Goal: Task Accomplishment & Management: Complete application form

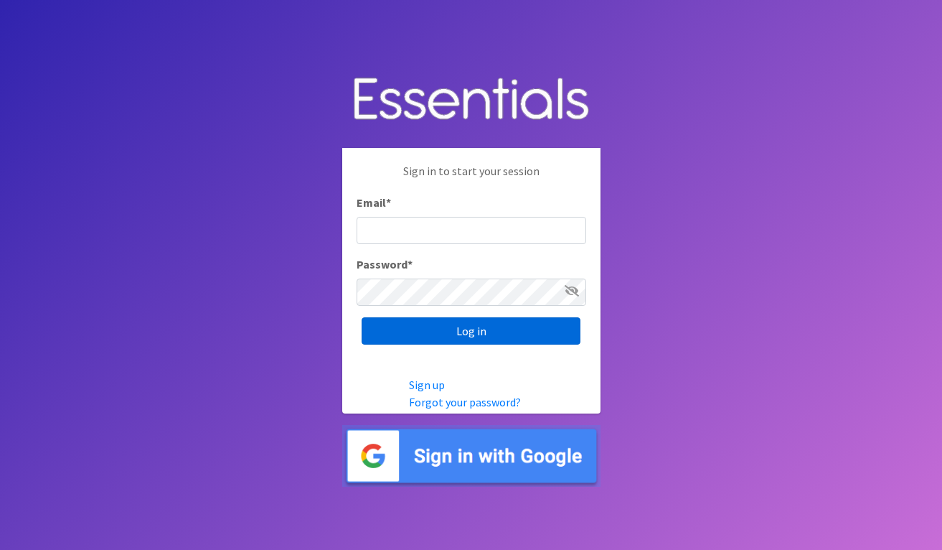
type input "[EMAIL_ADDRESS][DOMAIN_NAME]"
click at [466, 322] on input "Log in" at bounding box center [471, 330] width 219 height 27
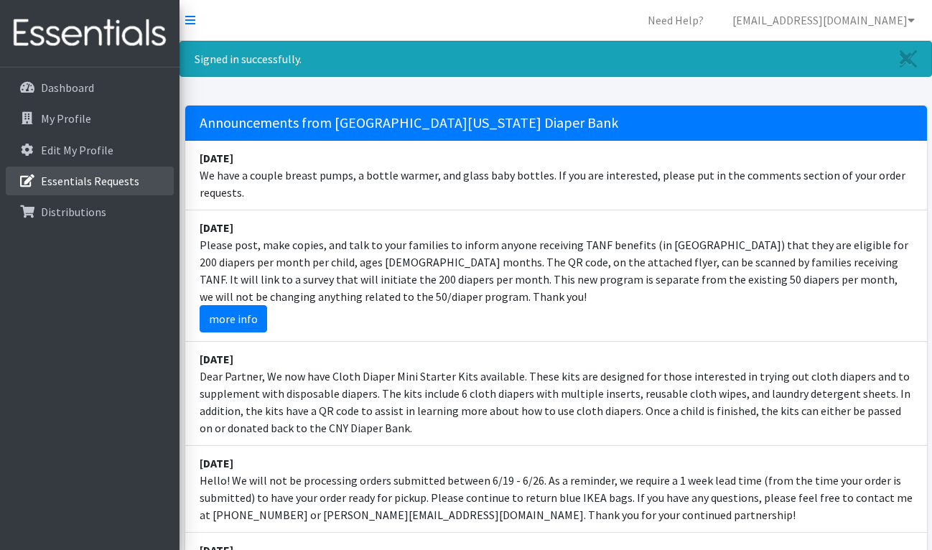
click at [102, 176] on p "Essentials Requests" at bounding box center [90, 181] width 98 height 14
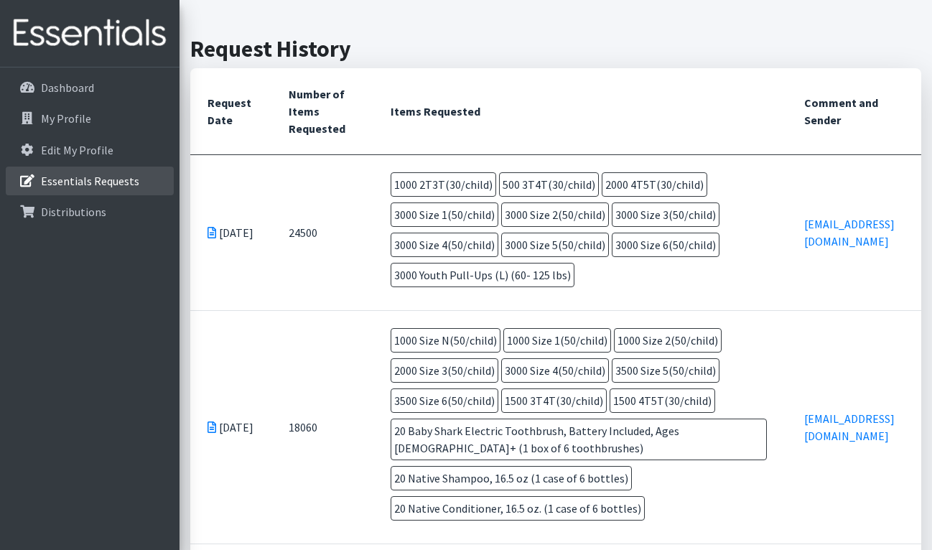
scroll to position [332, 0]
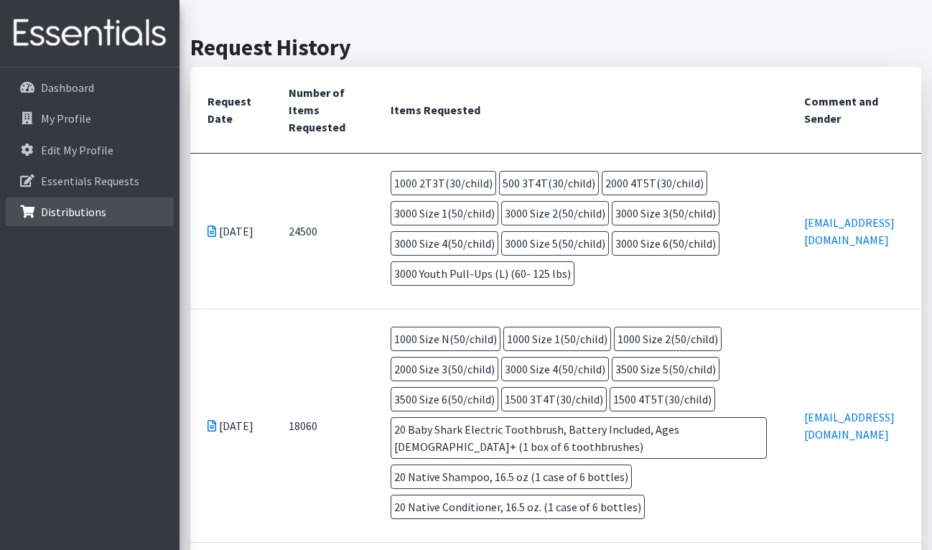
click at [78, 207] on p "Distributions" at bounding box center [73, 212] width 65 height 14
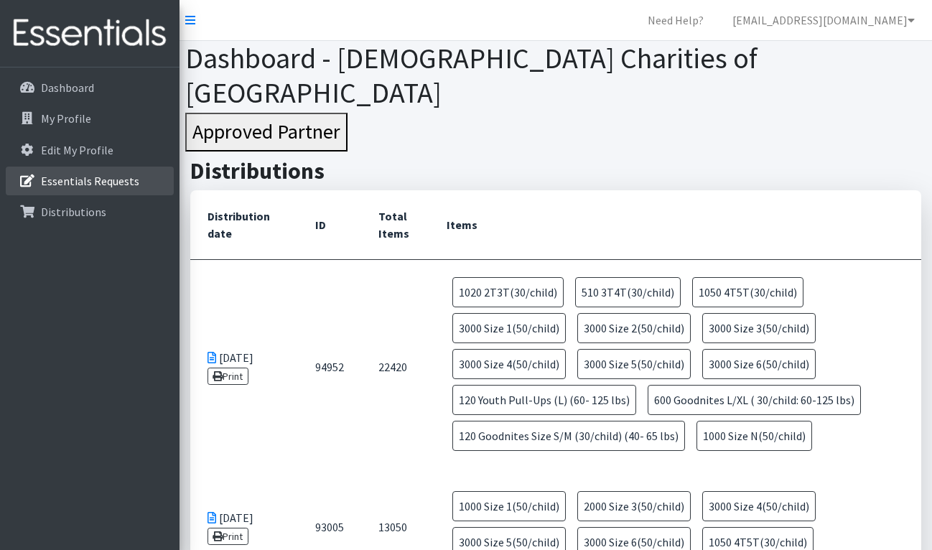
click at [85, 180] on p "Essentials Requests" at bounding box center [90, 181] width 98 height 14
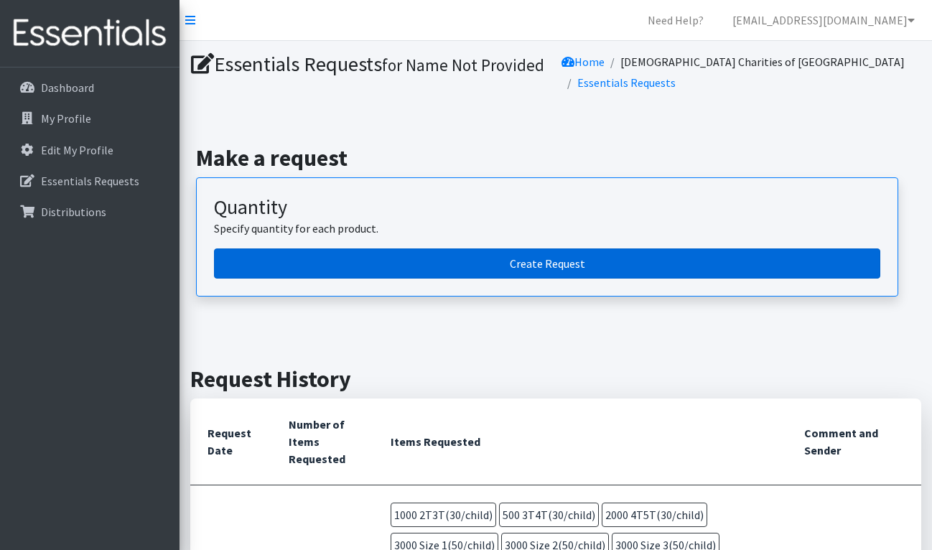
click at [541, 268] on link "Create Request" at bounding box center [547, 263] width 666 height 30
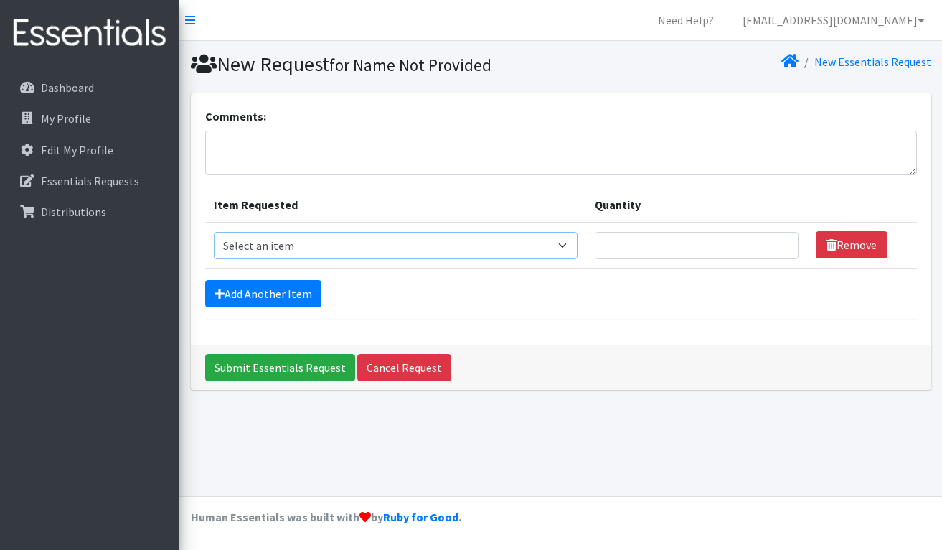
click at [566, 242] on select "Select an item 2T3T(30/child) 3T4T(30/child) 4T5T(30/child) Cloth Diaper Kit (s…" at bounding box center [396, 245] width 365 height 27
drag, startPoint x: 558, startPoint y: 245, endPoint x: 566, endPoint y: 238, distance: 10.7
click at [566, 238] on select "Select an item 2T3T(30/child) 3T4T(30/child) 4T5T(30/child) Cloth Diaper Kit (s…" at bounding box center [396, 245] width 365 height 27
click at [566, 244] on select "Select an item 2T3T(30/child) 3T4T(30/child) 4T5T(30/child) Cloth Diaper Kit (s…" at bounding box center [396, 245] width 365 height 27
select select "953"
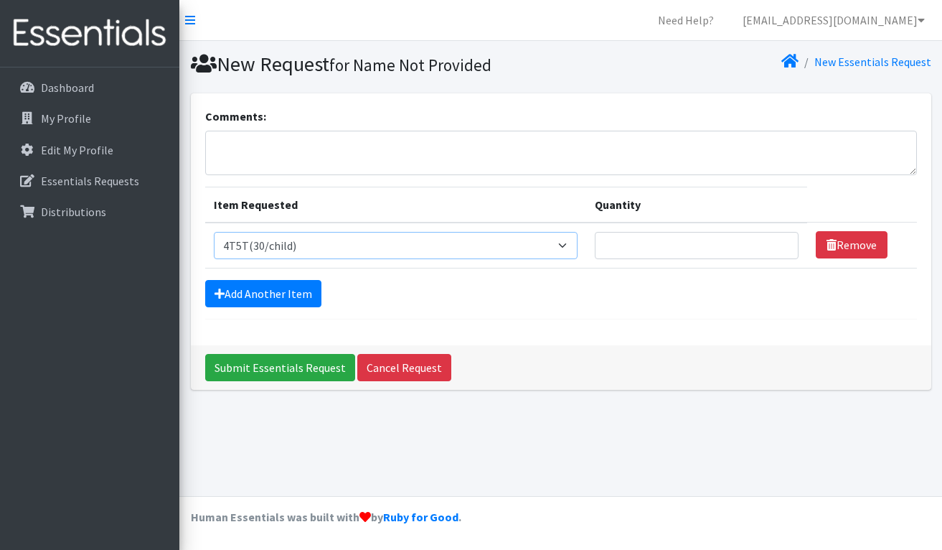
click at [214, 232] on select "Select an item 2T3T(30/child) 3T4T(30/child) 4T5T(30/child) Cloth Diaper Kit (s…" at bounding box center [396, 245] width 365 height 27
click at [612, 242] on input "Quantity" at bounding box center [697, 245] width 204 height 27
type input "1550"
click at [271, 288] on link "Add Another Item" at bounding box center [263, 293] width 116 height 27
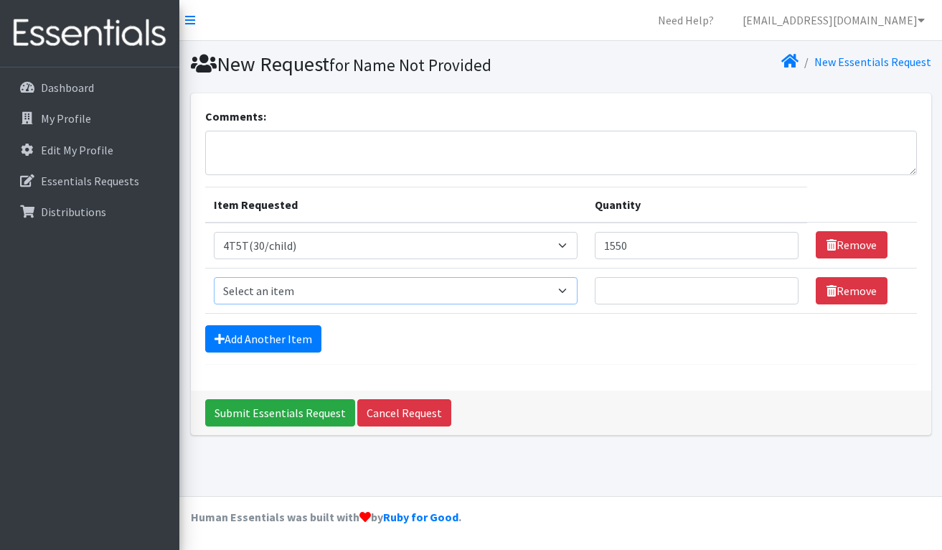
click at [566, 288] on select "Select an item 2T3T(30/child) 3T4T(30/child) 4T5T(30/child) Cloth Diaper Kit (s…" at bounding box center [396, 290] width 365 height 27
select select "966"
click at [214, 277] on select "Select an item 2T3T(30/child) 3T4T(30/child) 4T5T(30/child) Cloth Diaper Kit (s…" at bounding box center [396, 290] width 365 height 27
click at [606, 291] on input "Quantity" at bounding box center [697, 290] width 204 height 27
type input "3500"
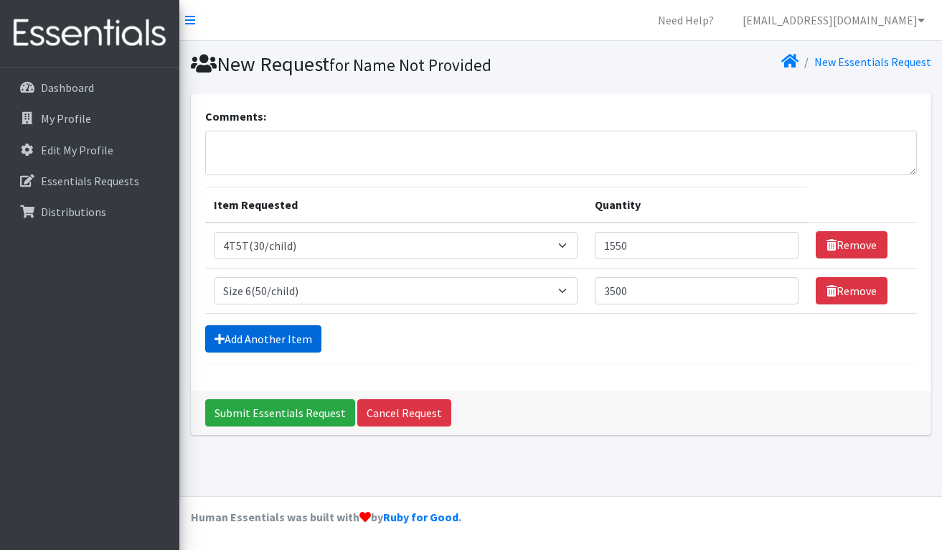
click at [252, 334] on link "Add Another Item" at bounding box center [263, 338] width 116 height 27
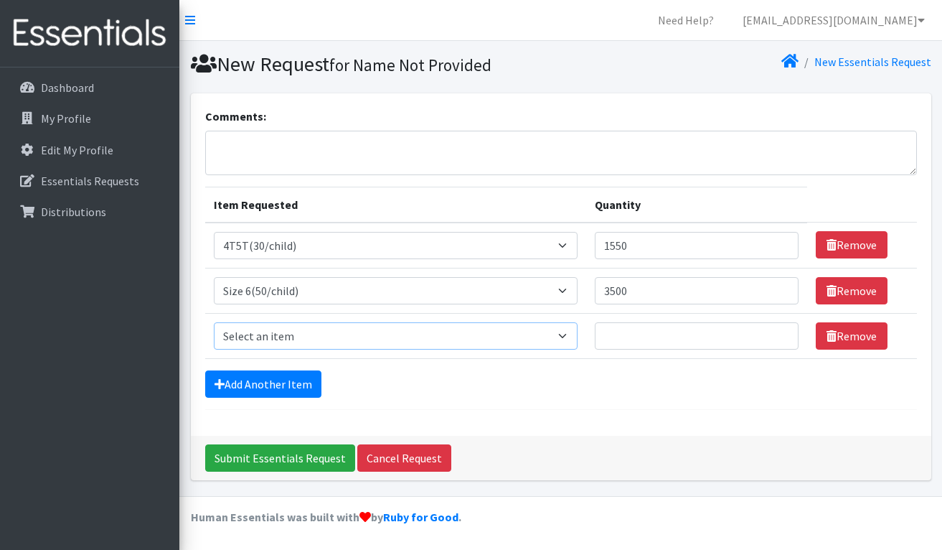
click at [563, 336] on select "Select an item 2T3T(30/child) 3T4T(30/child) 4T5T(30/child) Cloth Diaper Kit (s…" at bounding box center [396, 335] width 365 height 27
select select "964"
click at [214, 322] on select "Select an item 2T3T(30/child) 3T4T(30/child) 4T5T(30/child) Cloth Diaper Kit (s…" at bounding box center [396, 335] width 365 height 27
click at [604, 336] on input "Quantity" at bounding box center [697, 335] width 204 height 27
type input "3500"
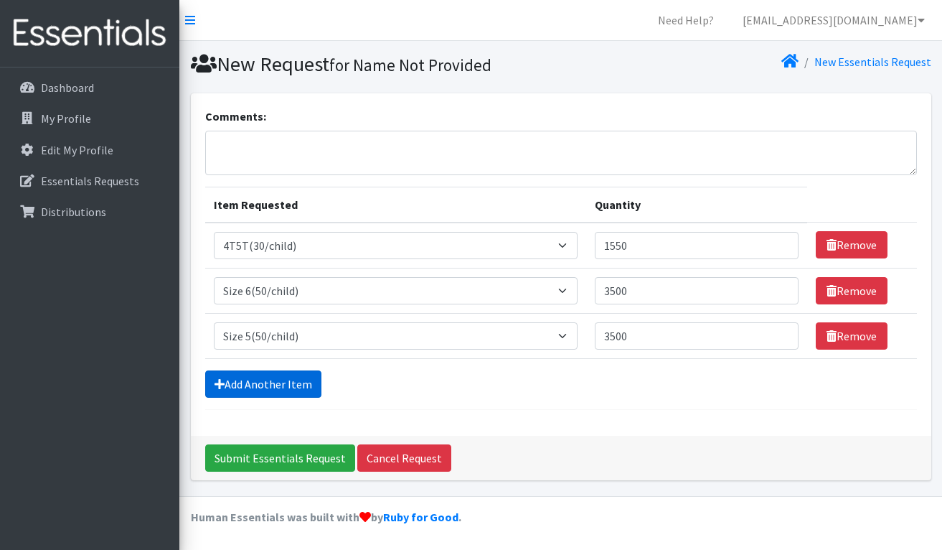
click at [282, 380] on link "Add Another Item" at bounding box center [263, 383] width 116 height 27
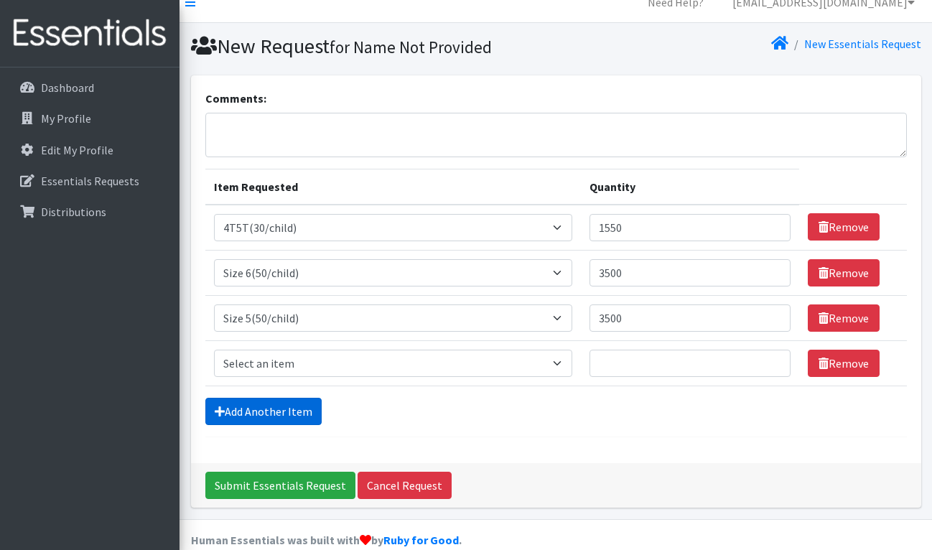
scroll to position [40, 0]
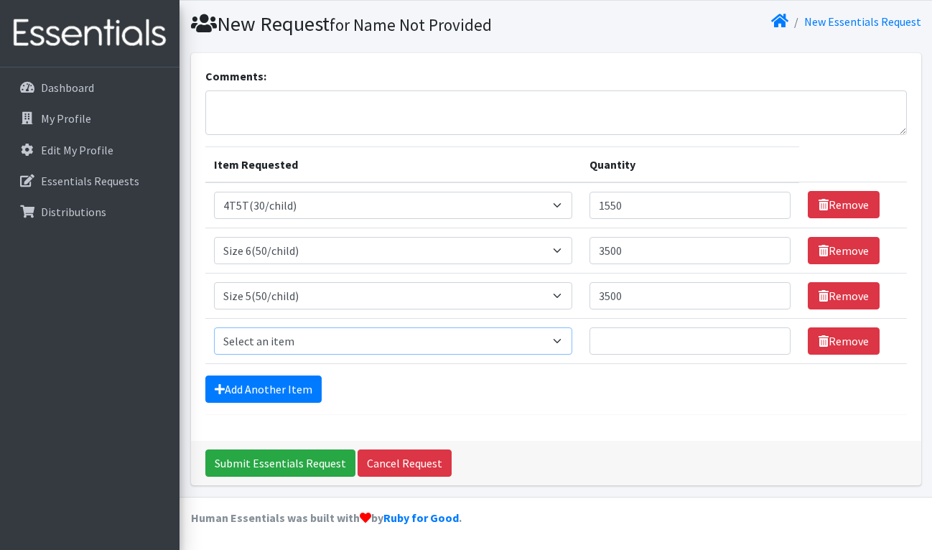
drag, startPoint x: 559, startPoint y: 340, endPoint x: 526, endPoint y: 342, distance: 33.1
drag, startPoint x: 526, startPoint y: 342, endPoint x: 268, endPoint y: 342, distance: 257.6
click at [268, 342] on select "Select an item 2T3T(30/child) 3T4T(30/child) 4T5T(30/child) Cloth Diaper Kit (s…" at bounding box center [393, 340] width 359 height 27
select select "966"
click at [214, 327] on select "Select an item 2T3T(30/child) 3T4T(30/child) 4T5T(30/child) Cloth Diaper Kit (s…" at bounding box center [393, 340] width 359 height 27
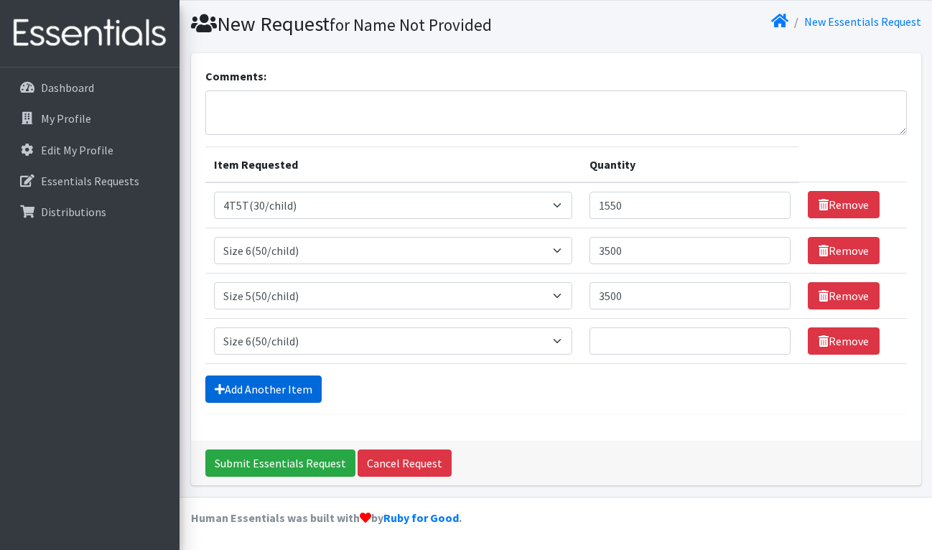
drag, startPoint x: 255, startPoint y: 384, endPoint x: 247, endPoint y: 384, distance: 7.9
drag, startPoint x: 247, startPoint y: 384, endPoint x: 223, endPoint y: 383, distance: 23.7
click at [223, 383] on icon at bounding box center [220, 388] width 10 height 11
click at [299, 382] on link "Add Another Item" at bounding box center [263, 388] width 116 height 27
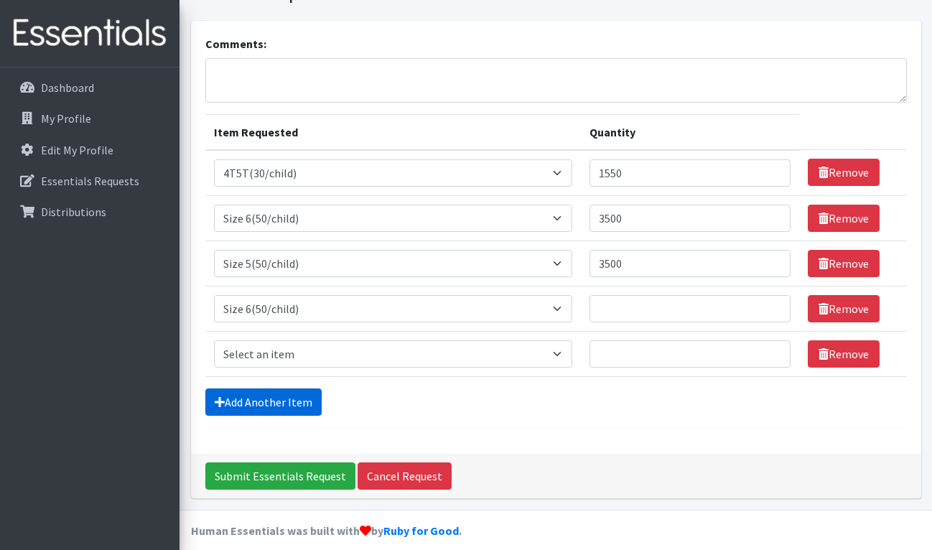
scroll to position [85, 0]
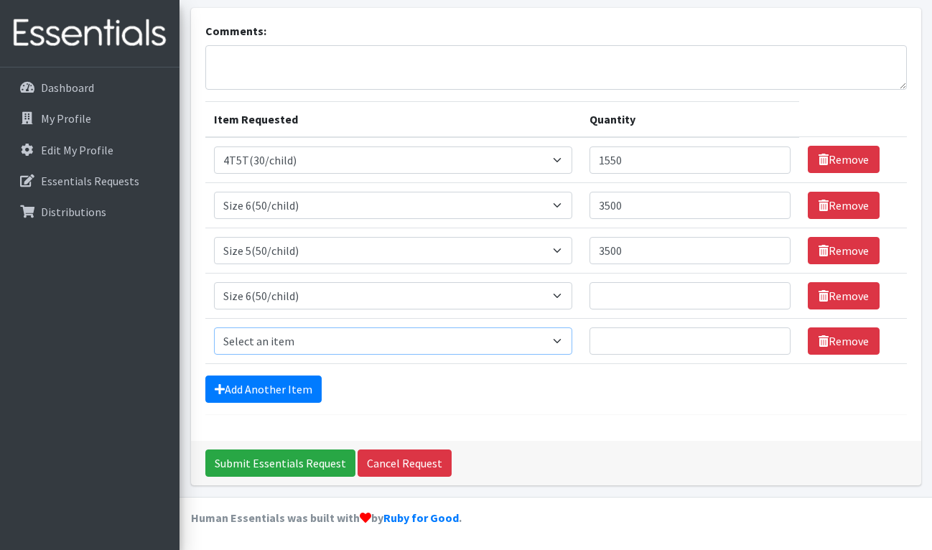
click at [560, 339] on select "Select an item 2T3T(30/child) 3T4T(30/child) 4T5T(30/child) Cloth Diaper Kit (s…" at bounding box center [393, 340] width 359 height 27
click at [214, 327] on select "Select an item 2T3T(30/child) 3T4T(30/child) 4T5T(30/child) Cloth Diaper Kit (s…" at bounding box center [393, 340] width 359 height 27
click at [260, 381] on link "Add Another Item" at bounding box center [263, 388] width 116 height 27
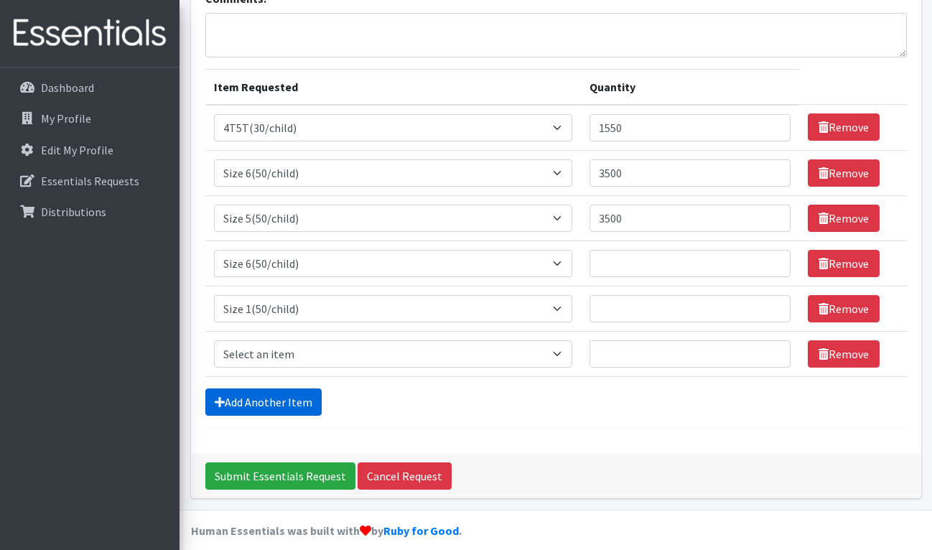
scroll to position [131, 0]
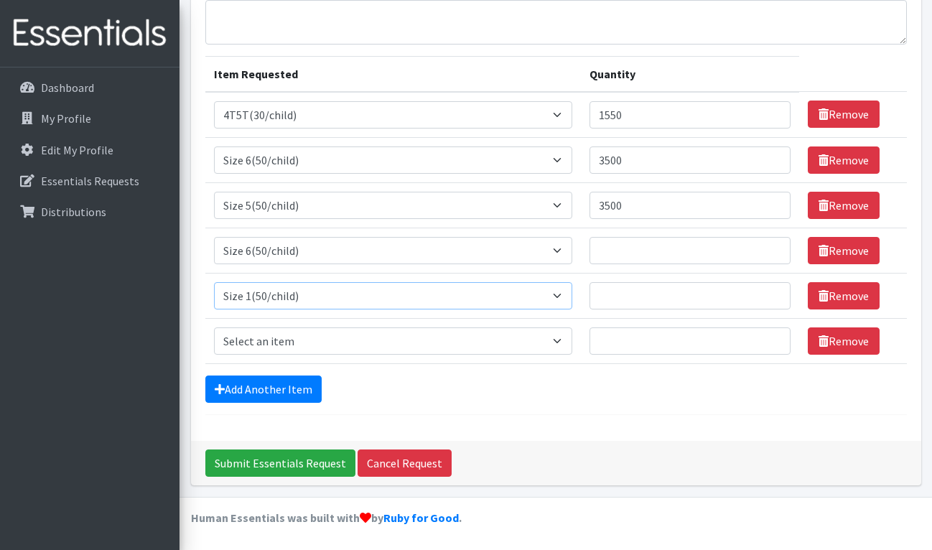
click at [559, 295] on select "Select an item 2T3T(30/child) 3T4T(30/child) 4T5T(30/child) Cloth Diaper Kit (s…" at bounding box center [393, 295] width 359 height 27
select select "954"
click at [214, 282] on select "Select an item 2T3T(30/child) 3T4T(30/child) 4T5T(30/child) Cloth Diaper Kit (s…" at bounding box center [393, 295] width 359 height 27
click at [603, 296] on input "Quantity" at bounding box center [689, 295] width 200 height 27
type input "1500"
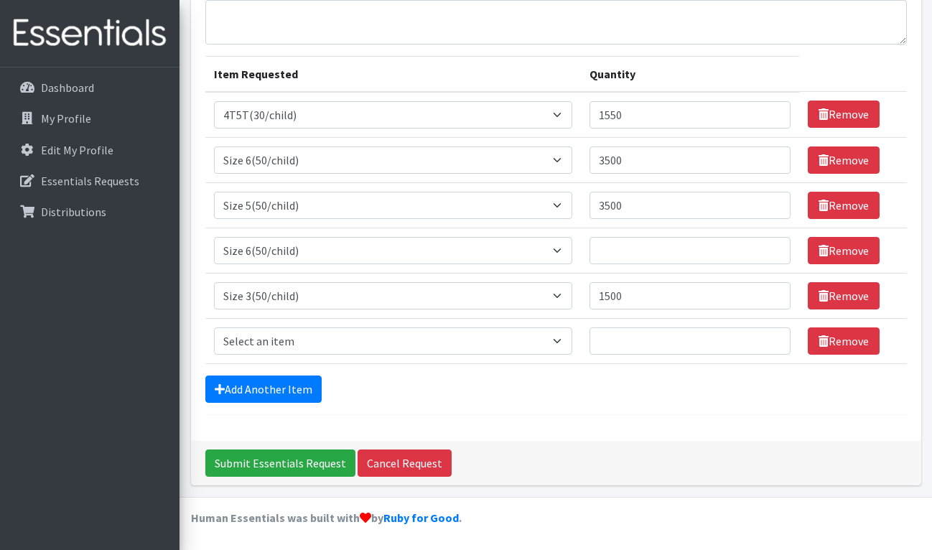
drag, startPoint x: 824, startPoint y: 243, endPoint x: 893, endPoint y: 227, distance: 70.8
click at [893, 227] on td "Remove" at bounding box center [853, 204] width 108 height 45
click at [829, 245] on link "Remove" at bounding box center [843, 250] width 72 height 27
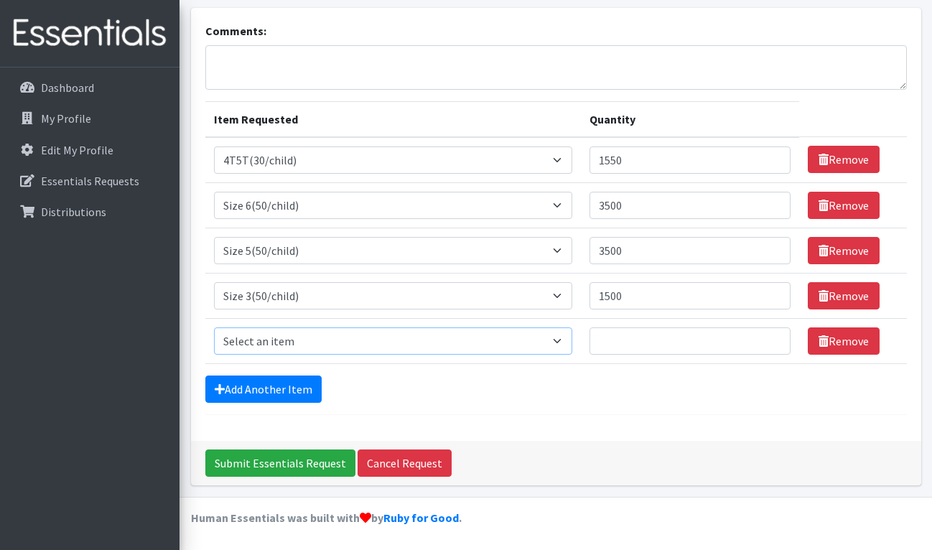
click at [560, 340] on select "Select an item 2T3T(30/child) 3T4T(30/child) 4T5T(30/child) Cloth Diaper Kit (s…" at bounding box center [393, 340] width 359 height 27
select select "951"
click at [214, 327] on select "Select an item 2T3T(30/child) 3T4T(30/child) 4T5T(30/child) Cloth Diaper Kit (s…" at bounding box center [393, 340] width 359 height 27
drag, startPoint x: 457, startPoint y: 163, endPoint x: 466, endPoint y: 184, distance: 23.5
click at [466, 184] on tbody "Item Requested Select an item 2T3T(30/child) 3T4T(30/child) 4T5T(30/child) Clot…" at bounding box center [555, 250] width 701 height 227
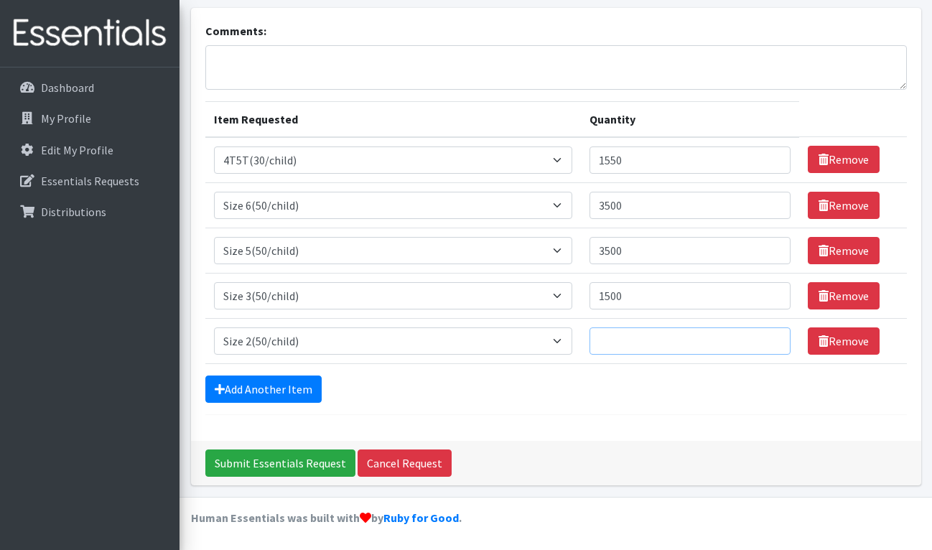
click at [604, 346] on input "Quantity" at bounding box center [689, 340] width 200 height 27
type input "2000"
click at [276, 385] on link "Add Another Item" at bounding box center [263, 388] width 116 height 27
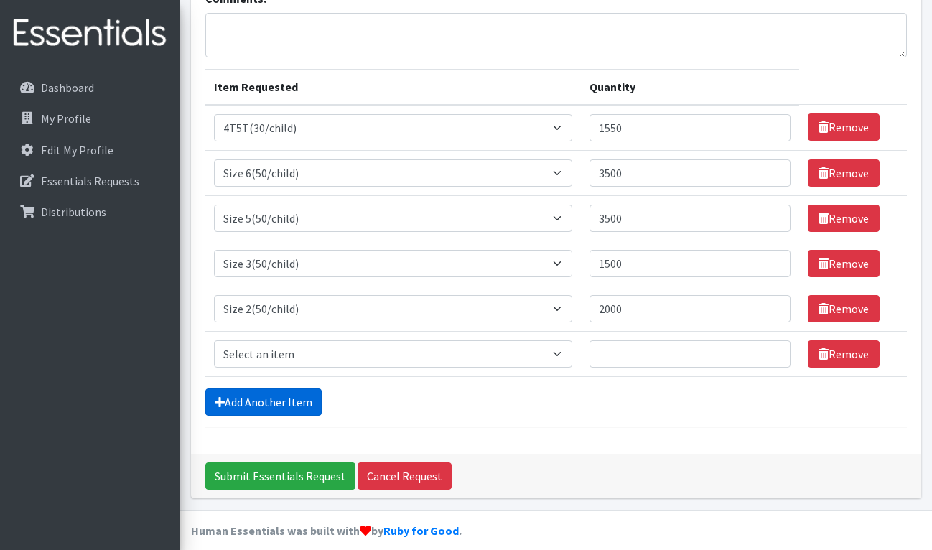
scroll to position [131, 0]
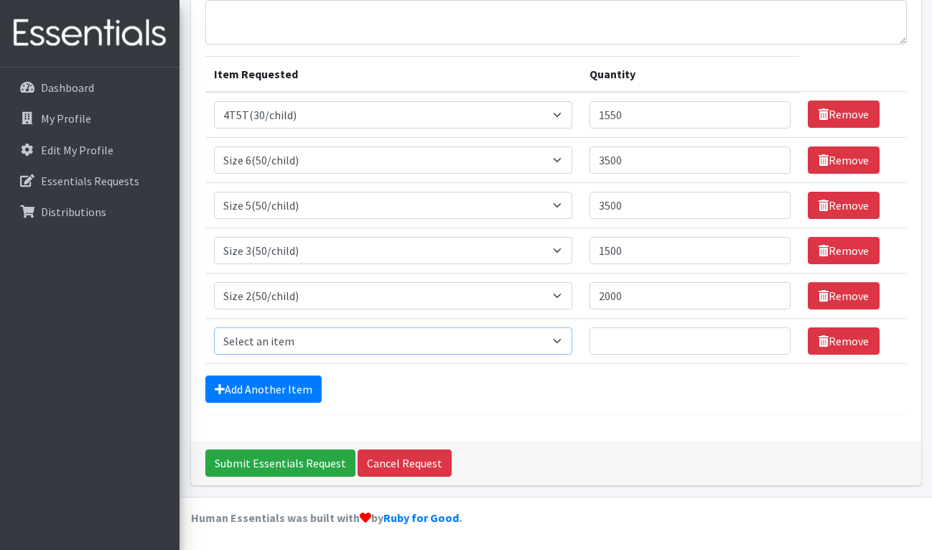
click at [307, 337] on select "Select an item 2T3T(30/child) 3T4T(30/child) 4T5T(30/child) Cloth Diaper Kit (s…" at bounding box center [393, 340] width 359 height 27
select select "14712"
click at [214, 327] on select "Select an item 2T3T(30/child) 3T4T(30/child) 4T5T(30/child) Cloth Diaper Kit (s…" at bounding box center [393, 340] width 359 height 27
click at [602, 342] on input "Quantity" at bounding box center [689, 340] width 200 height 27
type input "4"
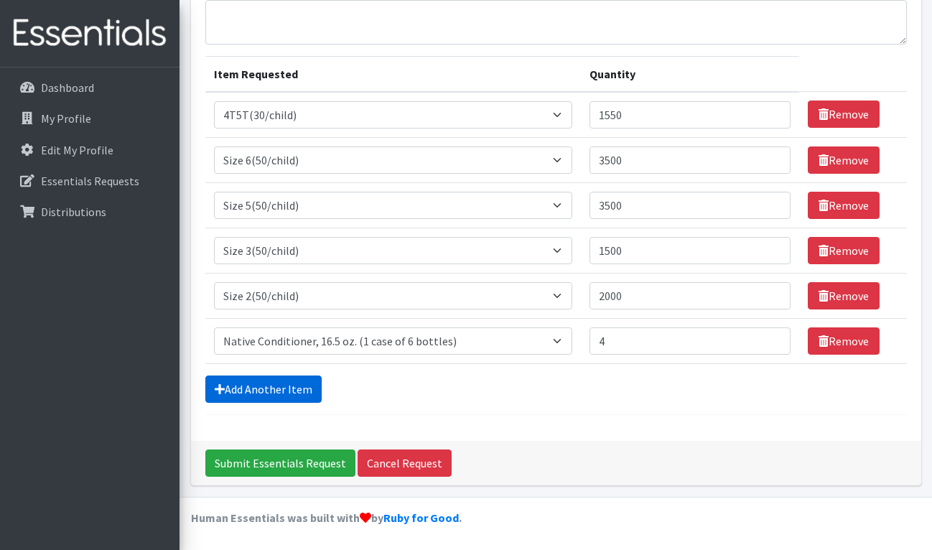
click at [278, 382] on link "Add Another Item" at bounding box center [263, 388] width 116 height 27
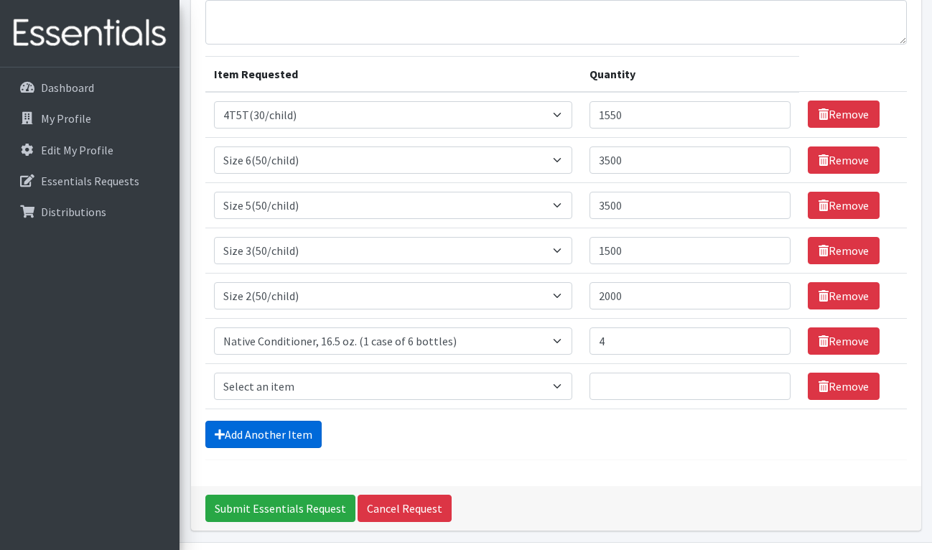
scroll to position [176, 0]
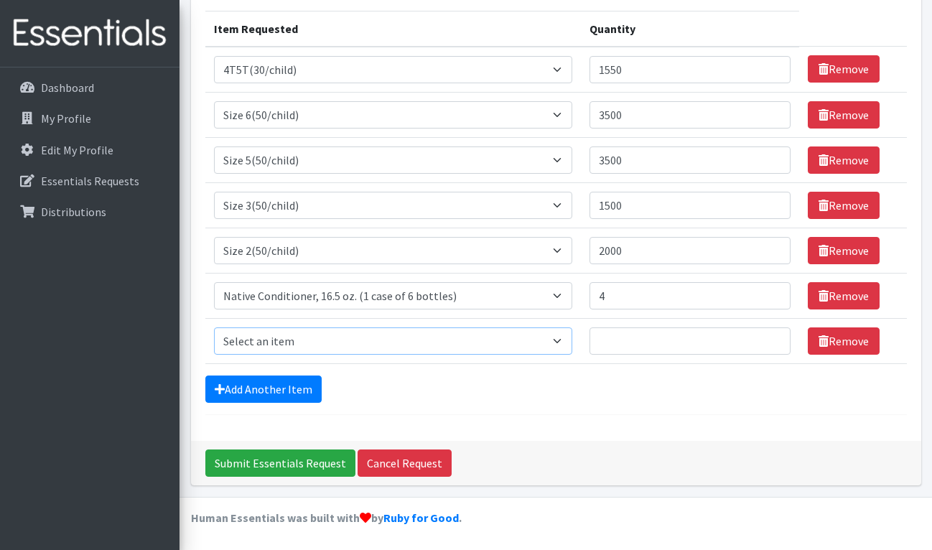
click at [562, 332] on select "Select an item 2T3T(30/child) 3T4T(30/child) 4T5T(30/child) Cloth Diaper Kit (s…" at bounding box center [393, 340] width 359 height 27
select select "966"
click at [214, 327] on select "Select an item 2T3T(30/child) 3T4T(30/child) 4T5T(30/child) Cloth Diaper Kit (s…" at bounding box center [393, 340] width 359 height 27
click at [389, 371] on form "Comments: Item Requested Quantity Item Requested Select an item 2T3T(30/child) …" at bounding box center [555, 173] width 701 height 483
click at [530, 388] on div "Add Another Item" at bounding box center [555, 388] width 701 height 27
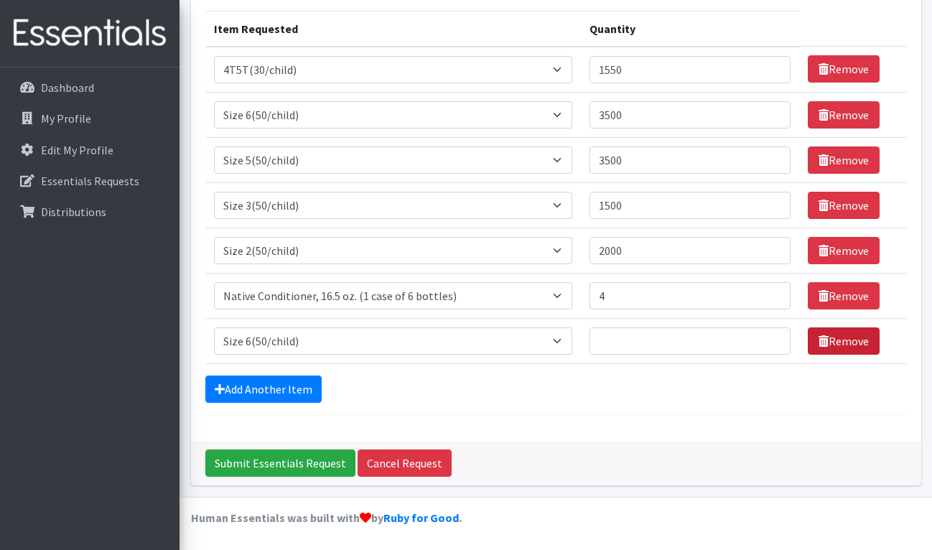
click at [818, 337] on icon at bounding box center [823, 340] width 10 height 11
click at [818, 341] on icon at bounding box center [823, 340] width 10 height 11
click at [818, 338] on icon at bounding box center [823, 340] width 10 height 11
click at [818, 340] on icon at bounding box center [823, 340] width 10 height 11
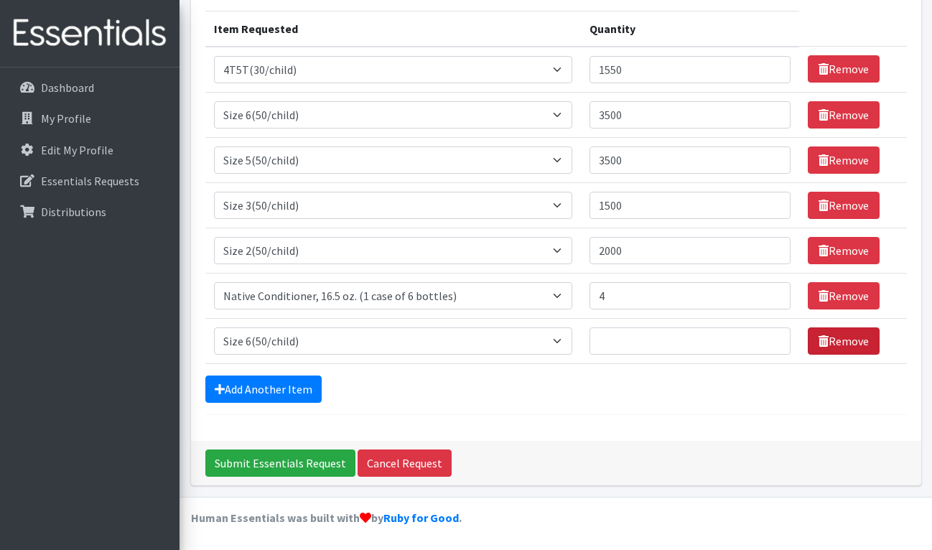
click at [818, 340] on icon at bounding box center [823, 340] width 10 height 11
click at [560, 340] on select "Select an item 2T3T(30/child) 3T4T(30/child) 4T5T(30/child) Cloth Diaper Kit (s…" at bounding box center [393, 340] width 359 height 27
click at [823, 337] on link "Remove" at bounding box center [843, 340] width 72 height 27
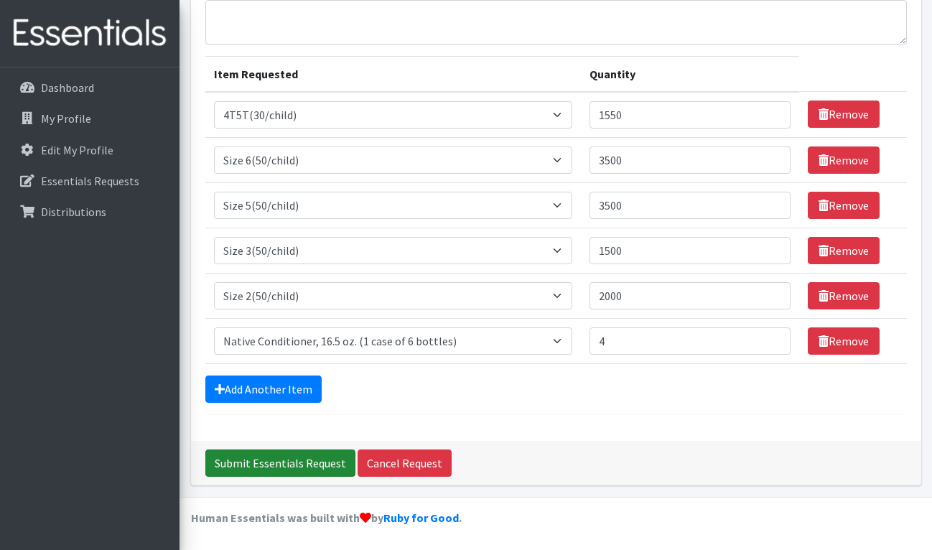
click at [292, 458] on input "Submit Essentials Request" at bounding box center [280, 462] width 150 height 27
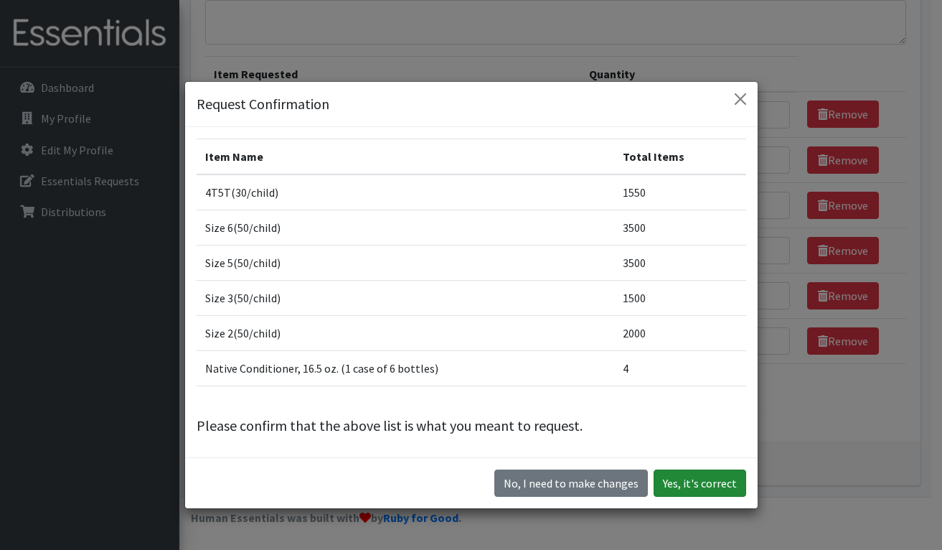
drag, startPoint x: 695, startPoint y: 476, endPoint x: 686, endPoint y: 479, distance: 9.3
drag, startPoint x: 686, startPoint y: 479, endPoint x: 678, endPoint y: 479, distance: 7.9
drag, startPoint x: 678, startPoint y: 479, endPoint x: 454, endPoint y: 454, distance: 226.0
drag, startPoint x: 454, startPoint y: 454, endPoint x: 682, endPoint y: 482, distance: 229.9
click at [682, 482] on button "Yes, it's correct" at bounding box center [700, 482] width 93 height 27
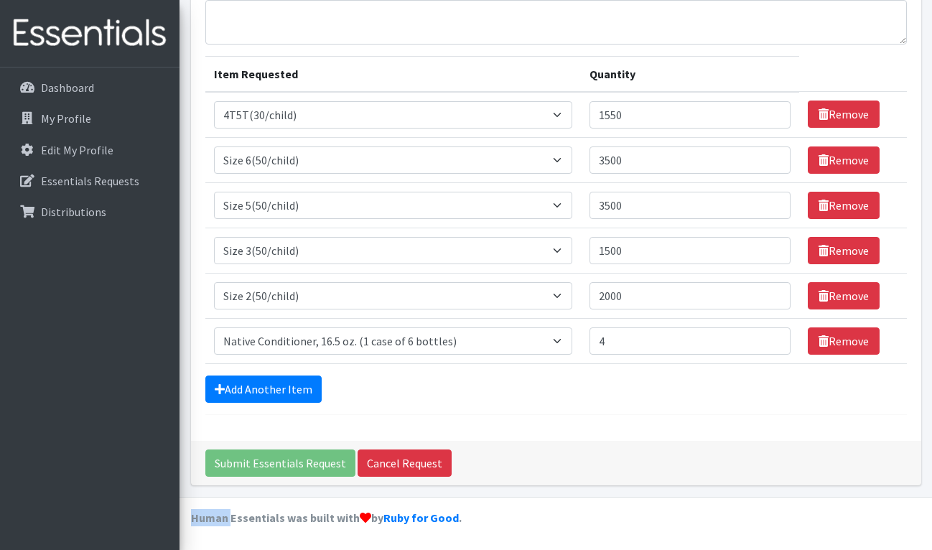
click at [682, 482] on div "Submit Essentials Request Cancel Request" at bounding box center [556, 463] width 730 height 44
